Goal: Go to known website: Access a specific website the user already knows

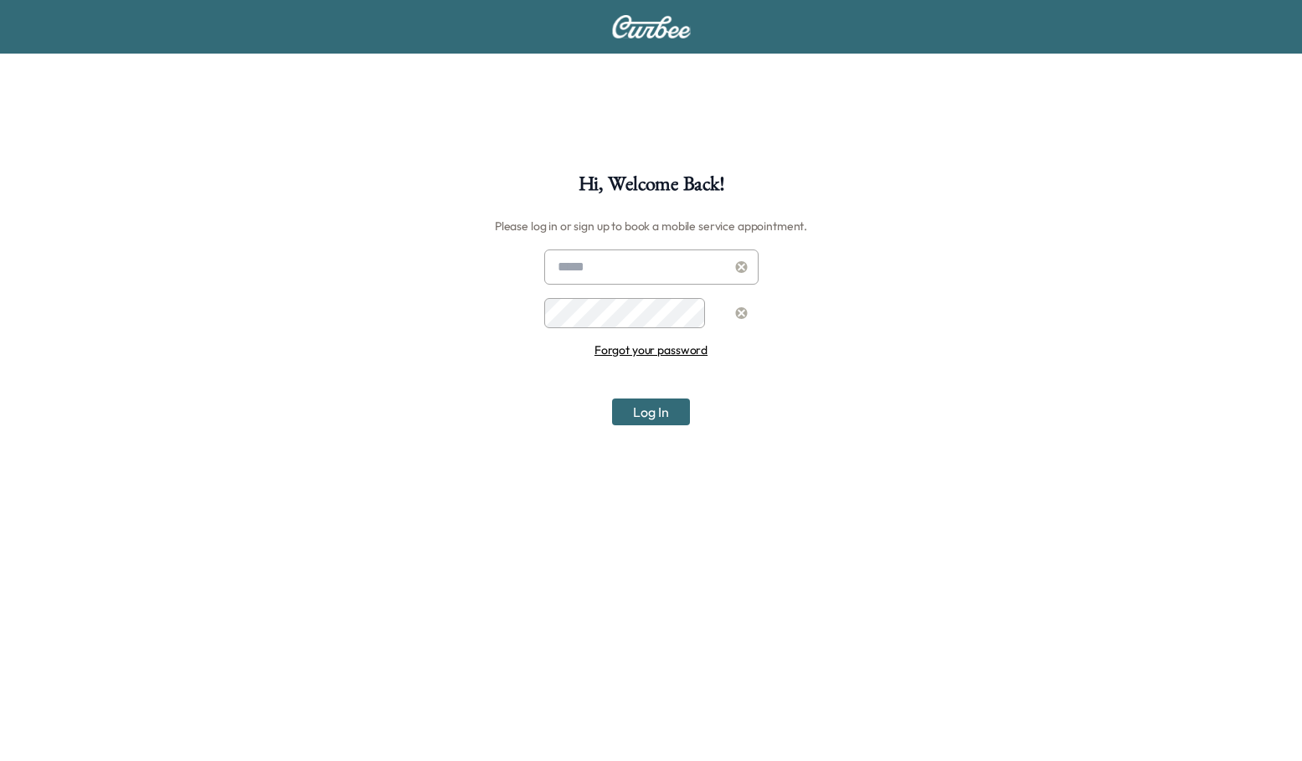
type input "**********"
click at [670, 398] on button "Log In" at bounding box center [651, 411] width 78 height 27
